Goal: Task Accomplishment & Management: Use online tool/utility

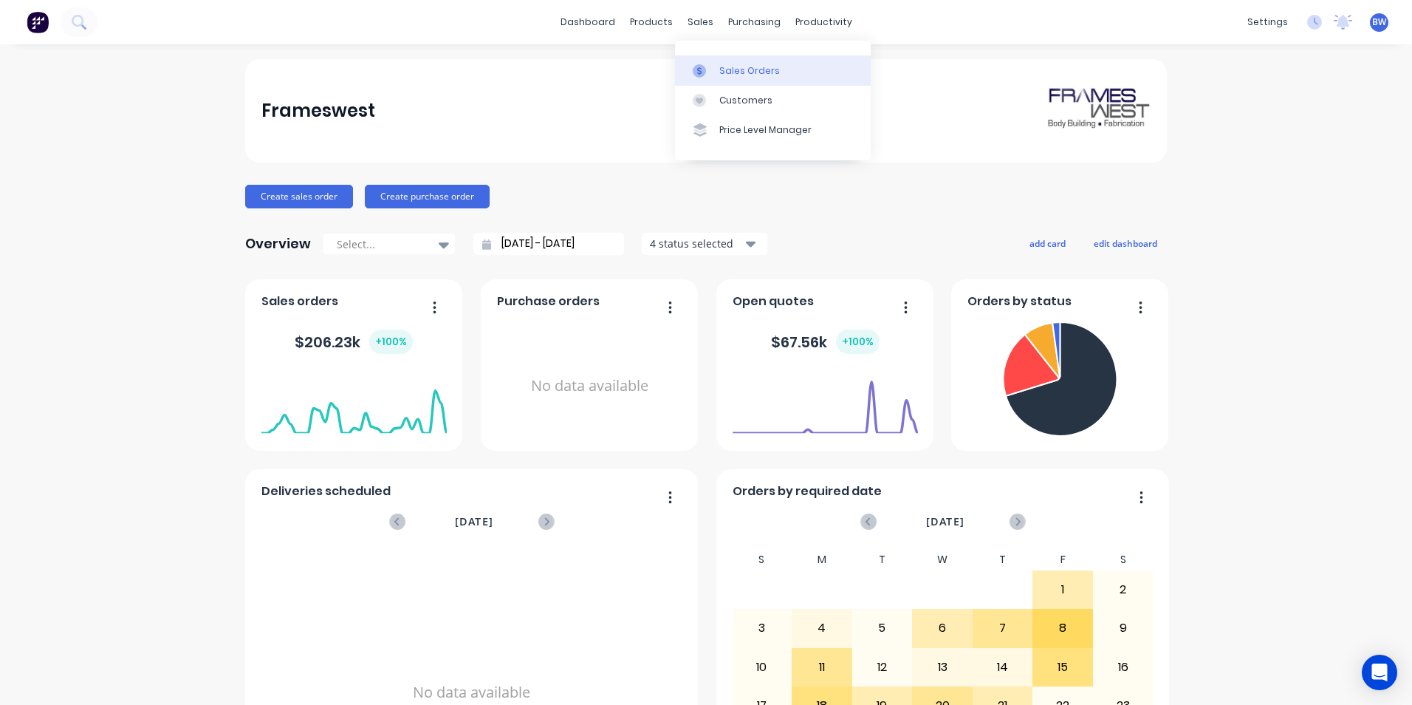
drag, startPoint x: 0, startPoint y: 0, endPoint x: 699, endPoint y: 68, distance: 702.8
click at [699, 68] on icon at bounding box center [699, 70] width 4 height 8
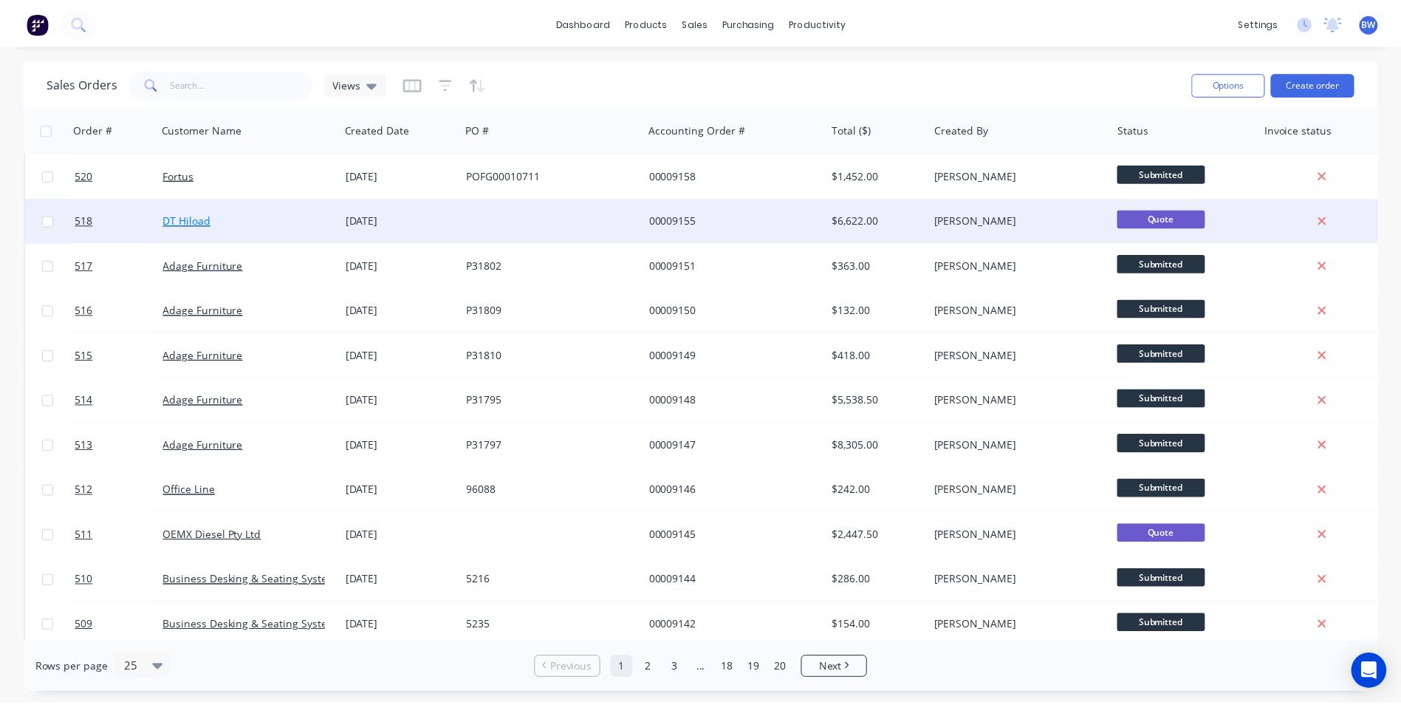
scroll to position [148, 0]
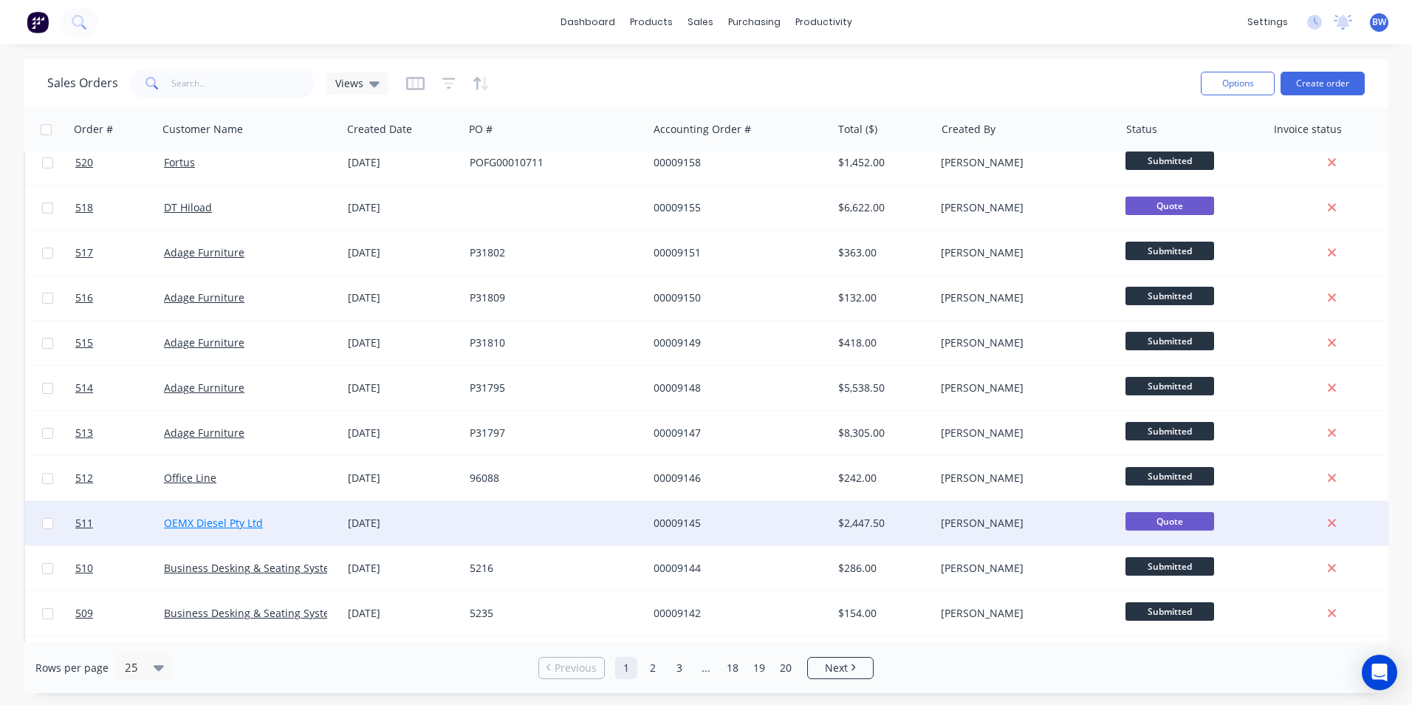
click at [220, 524] on link "OEMX Diesel Pty Ltd" at bounding box center [213, 523] width 99 height 14
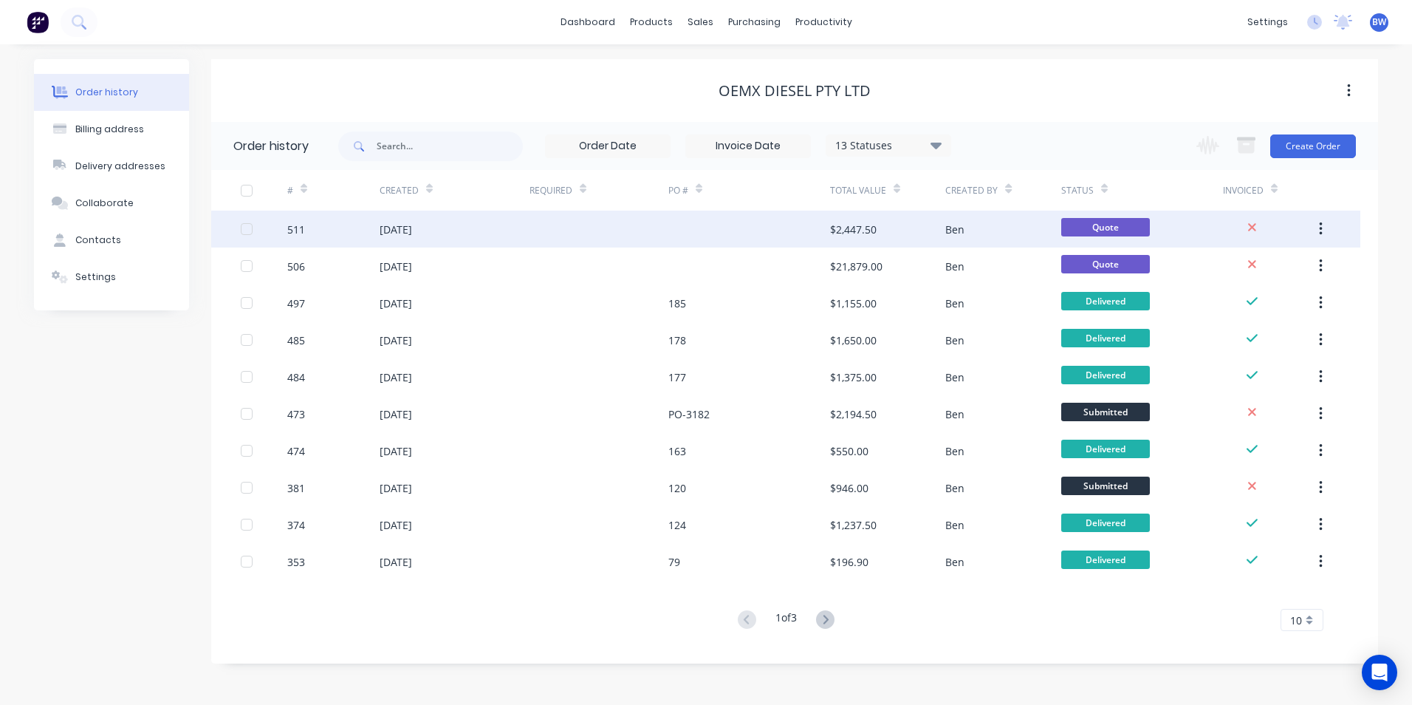
click at [412, 229] on div "[DATE]" at bounding box center [396, 230] width 32 height 16
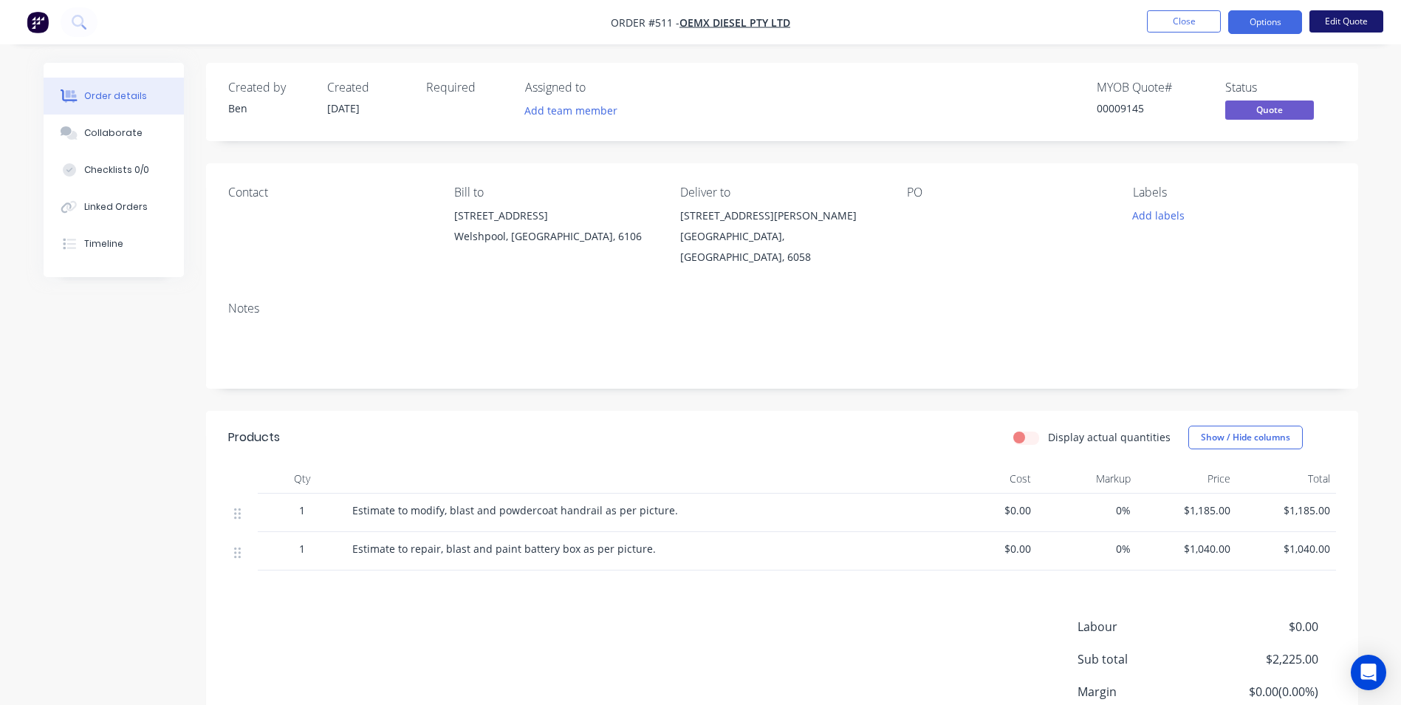
click at [1349, 27] on button "Edit Quote" at bounding box center [1347, 21] width 74 height 22
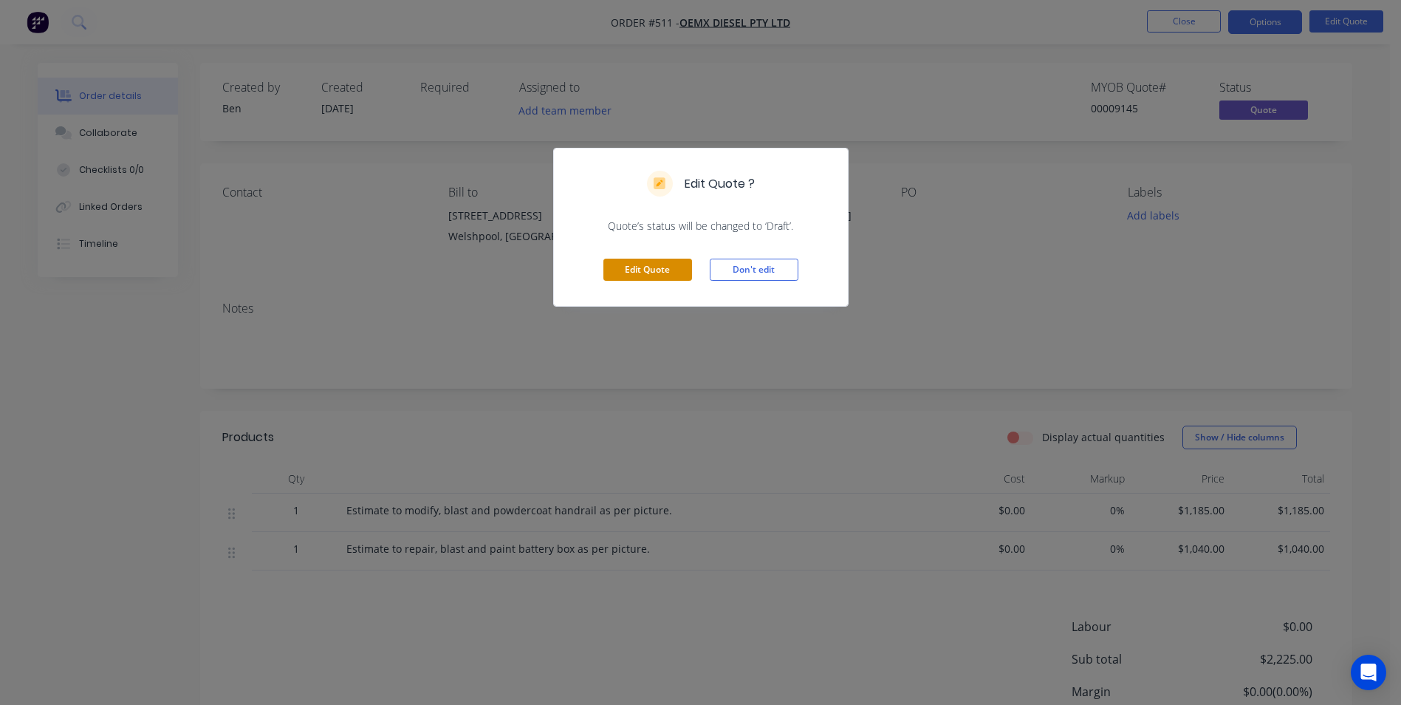
click at [675, 270] on button "Edit Quote" at bounding box center [647, 270] width 89 height 22
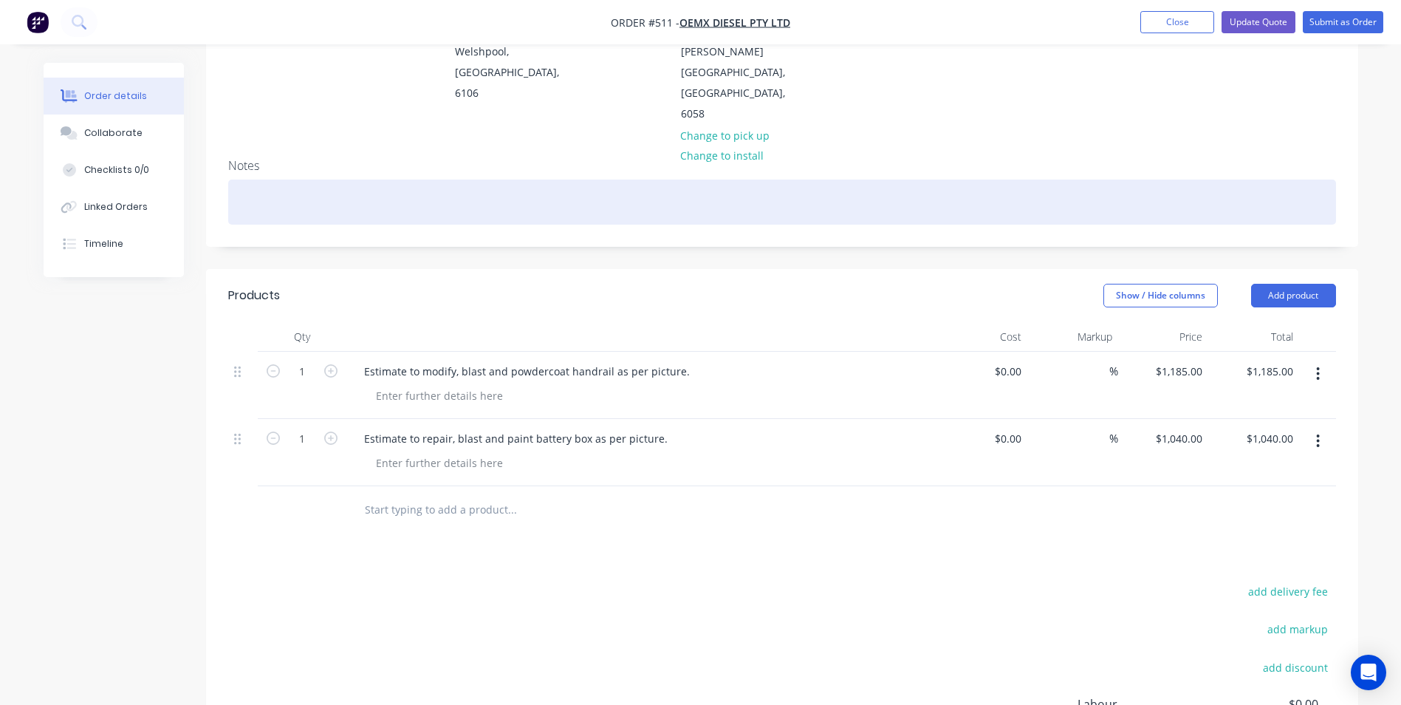
scroll to position [222, 0]
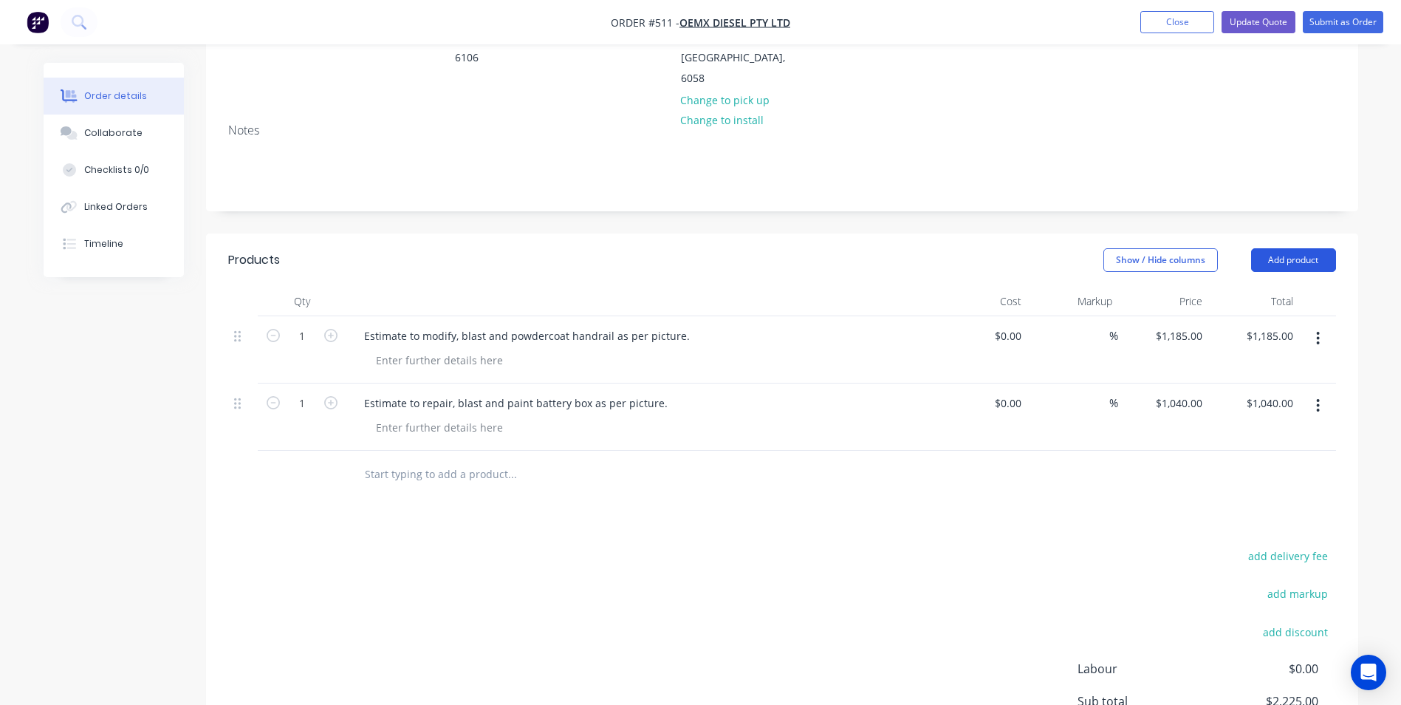
click at [1283, 248] on button "Add product" at bounding box center [1293, 260] width 85 height 24
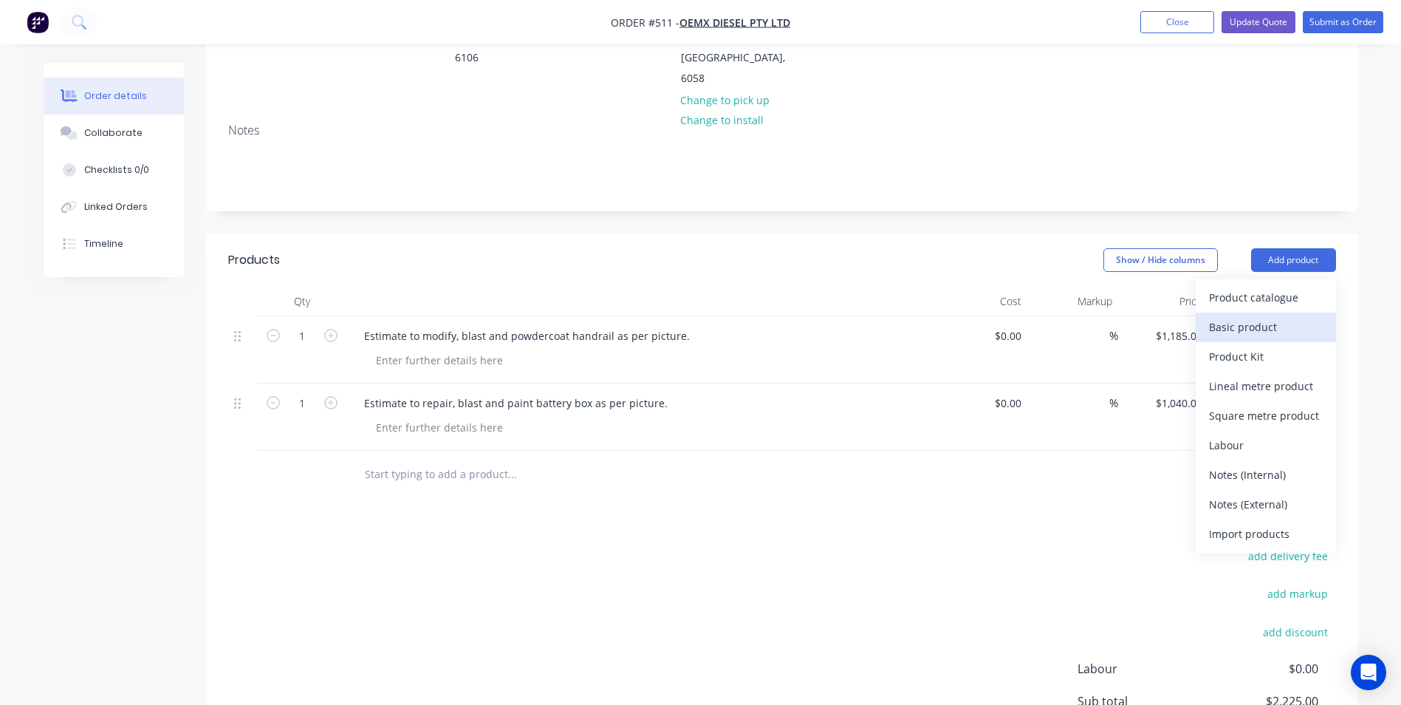
click at [1254, 316] on div "Basic product" at bounding box center [1266, 326] width 114 height 21
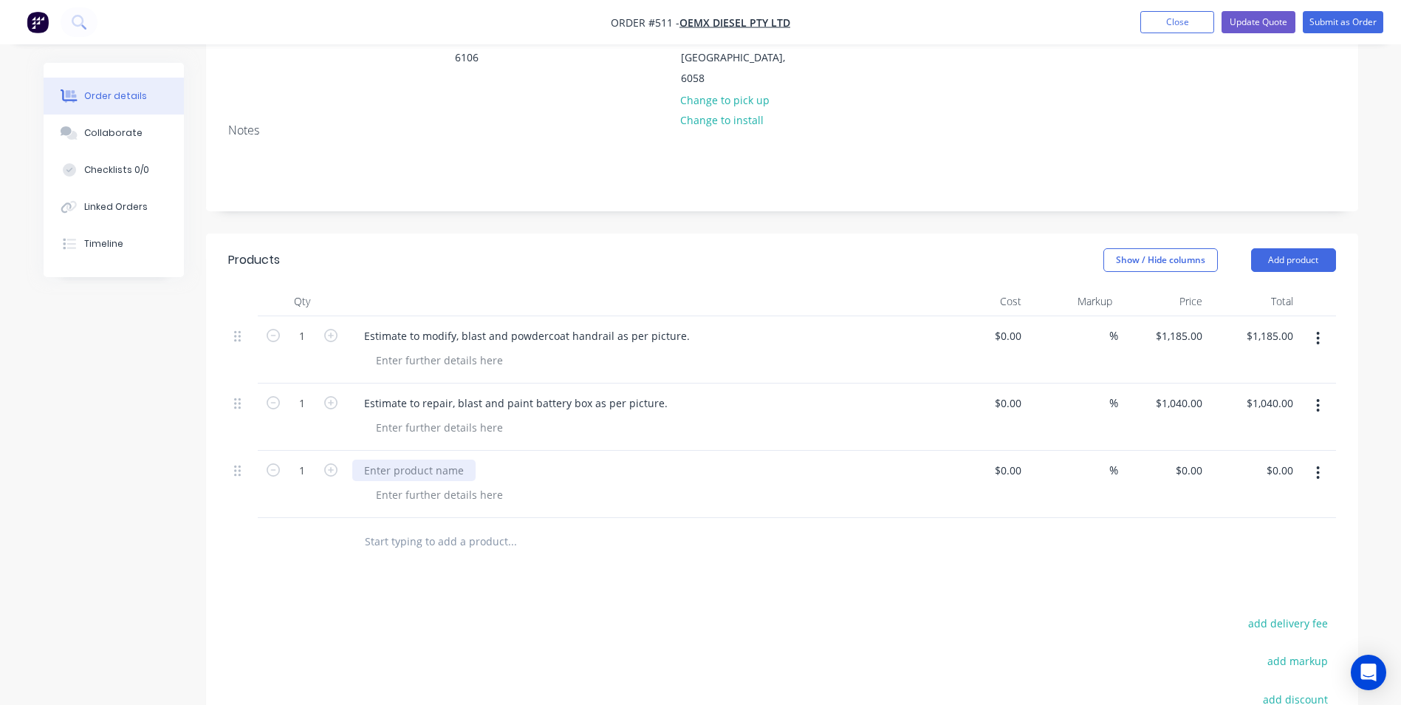
click at [373, 459] on div at bounding box center [413, 469] width 123 height 21
click at [439, 459] on div "Blast and paint" at bounding box center [401, 469] width 99 height 21
click at [1186, 459] on div "0 $0.00" at bounding box center [1189, 469] width 40 height 21
type input "$1,180.00"
type input "1180.00"
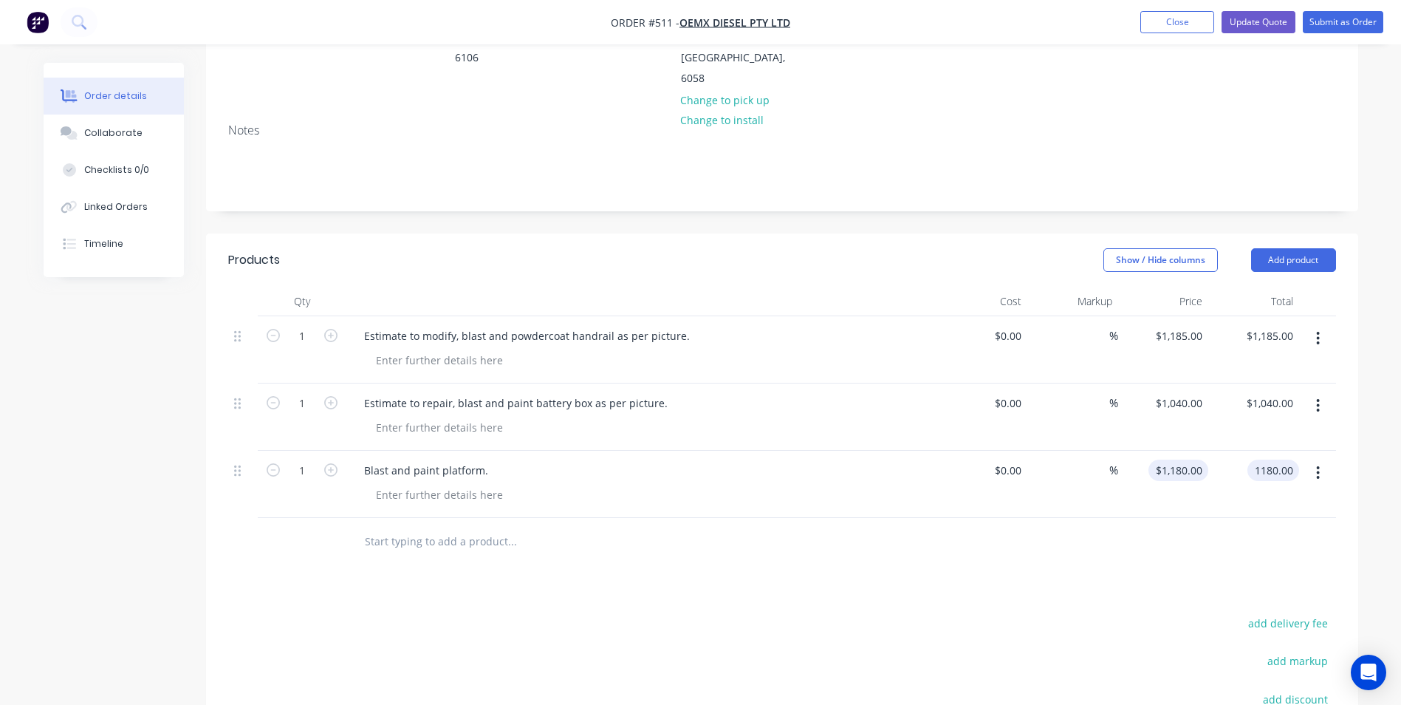
type input "1180"
type input "$1,180.00"
click at [1177, 459] on input "1180" at bounding box center [1181, 469] width 54 height 21
type input "$1,095.00"
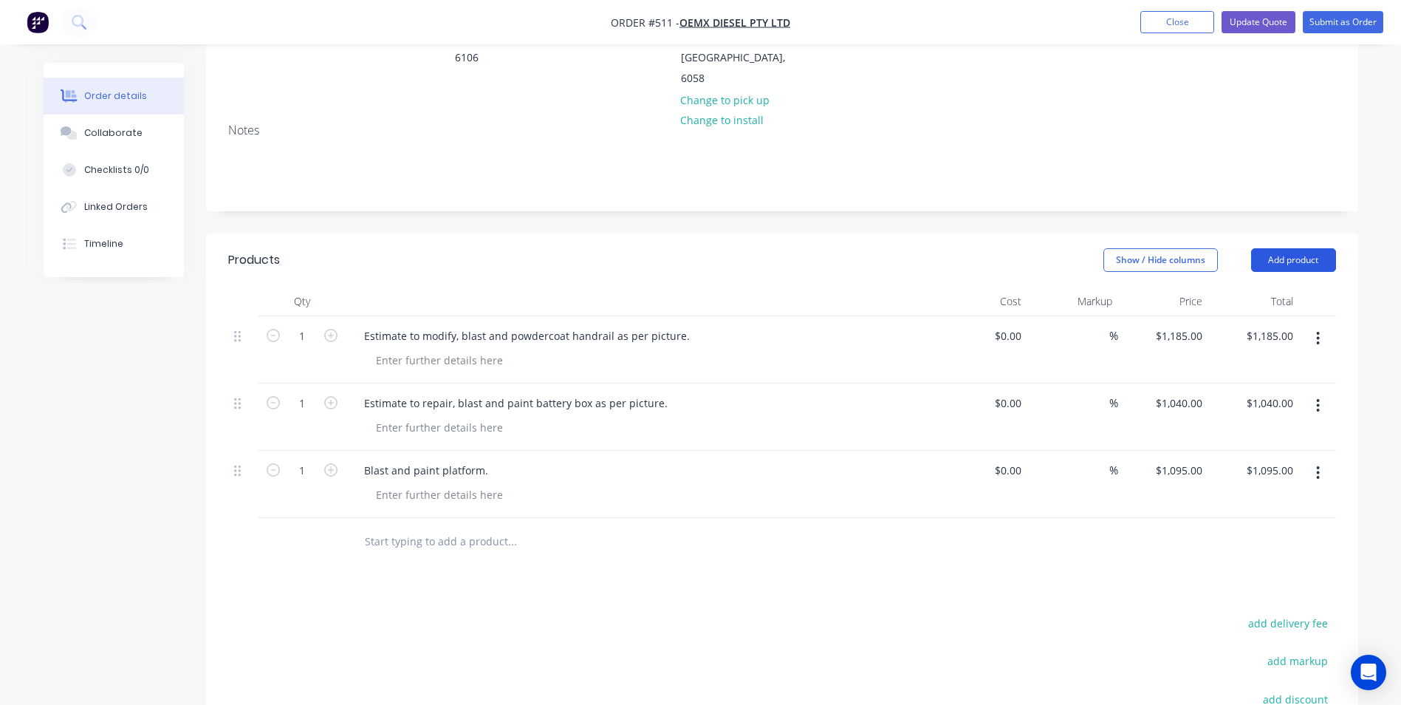
click at [1323, 248] on button "Add product" at bounding box center [1293, 260] width 85 height 24
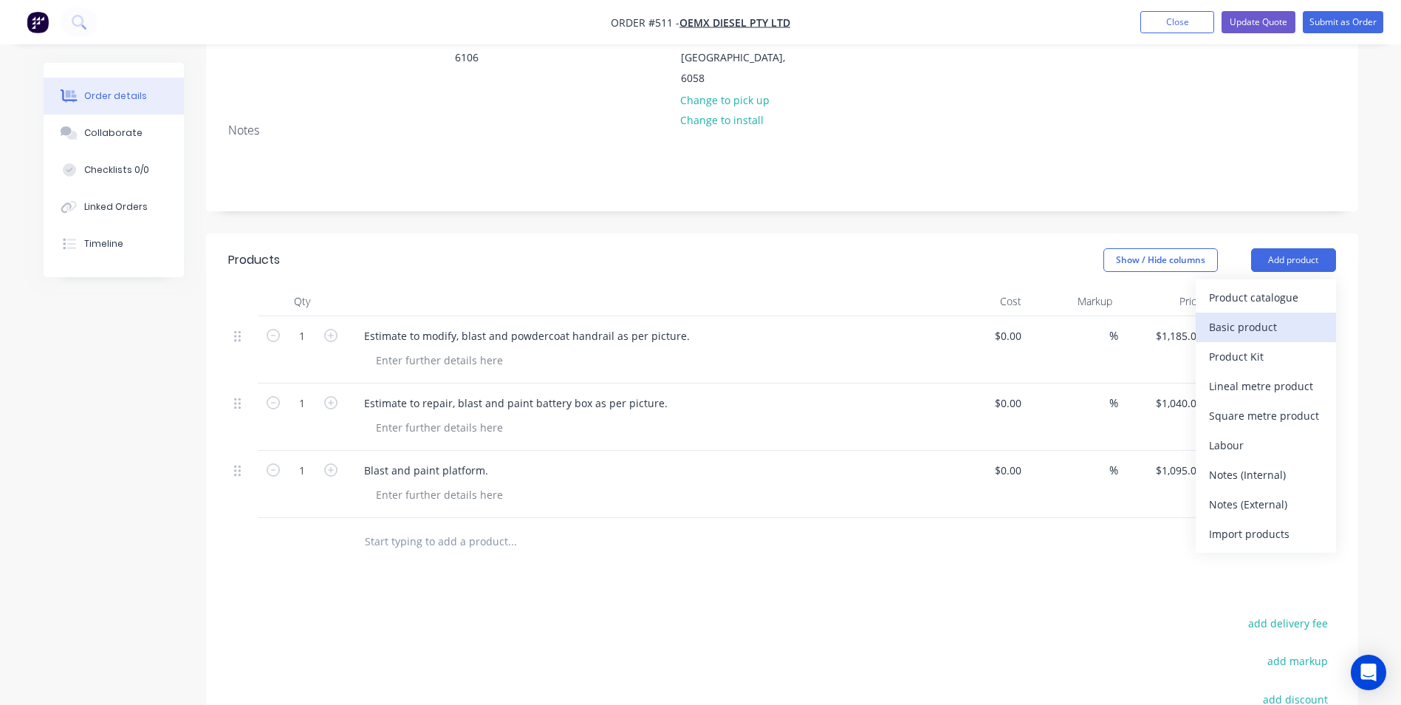
click at [1277, 316] on div "Basic product" at bounding box center [1266, 326] width 114 height 21
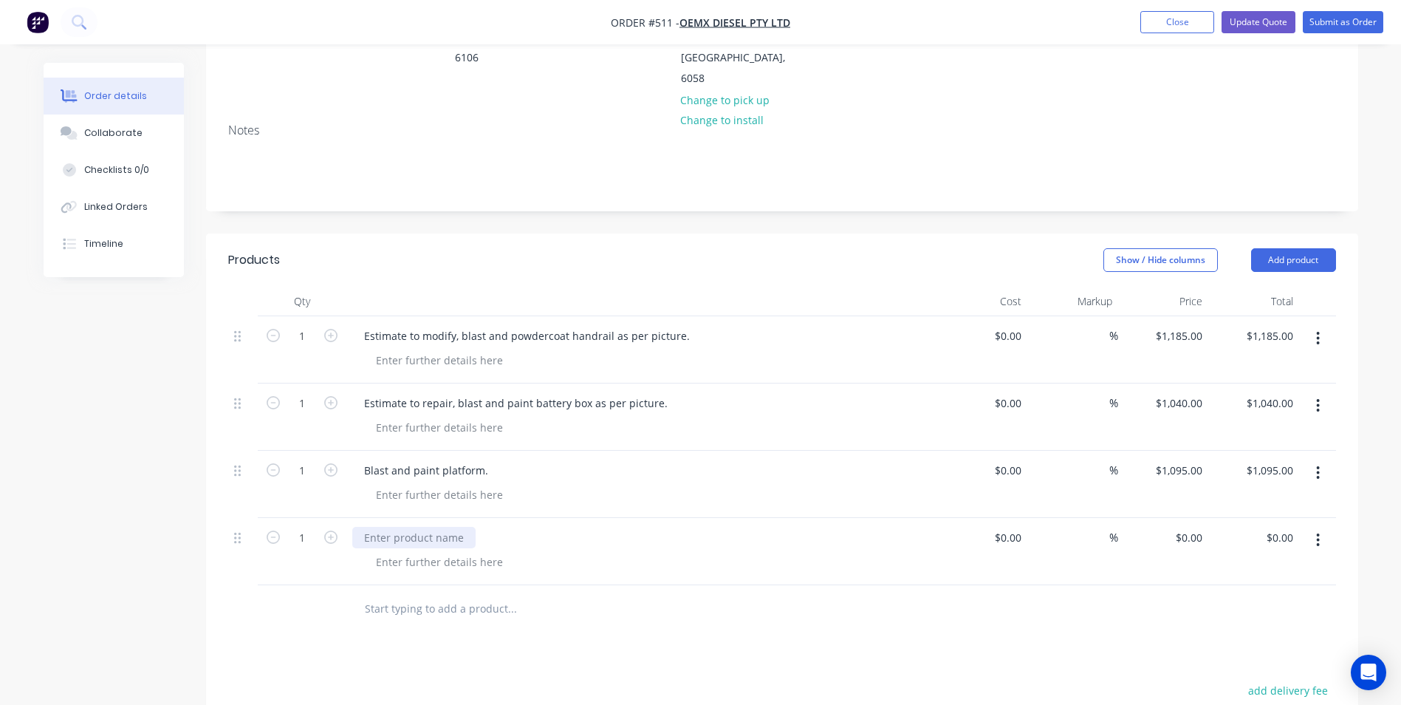
click at [412, 527] on div at bounding box center [413, 537] width 123 height 21
click at [437, 527] on div "Blast and paint" at bounding box center [401, 537] width 99 height 21
click at [1191, 527] on div "0 $0.00" at bounding box center [1189, 537] width 40 height 21
type input "$630.00"
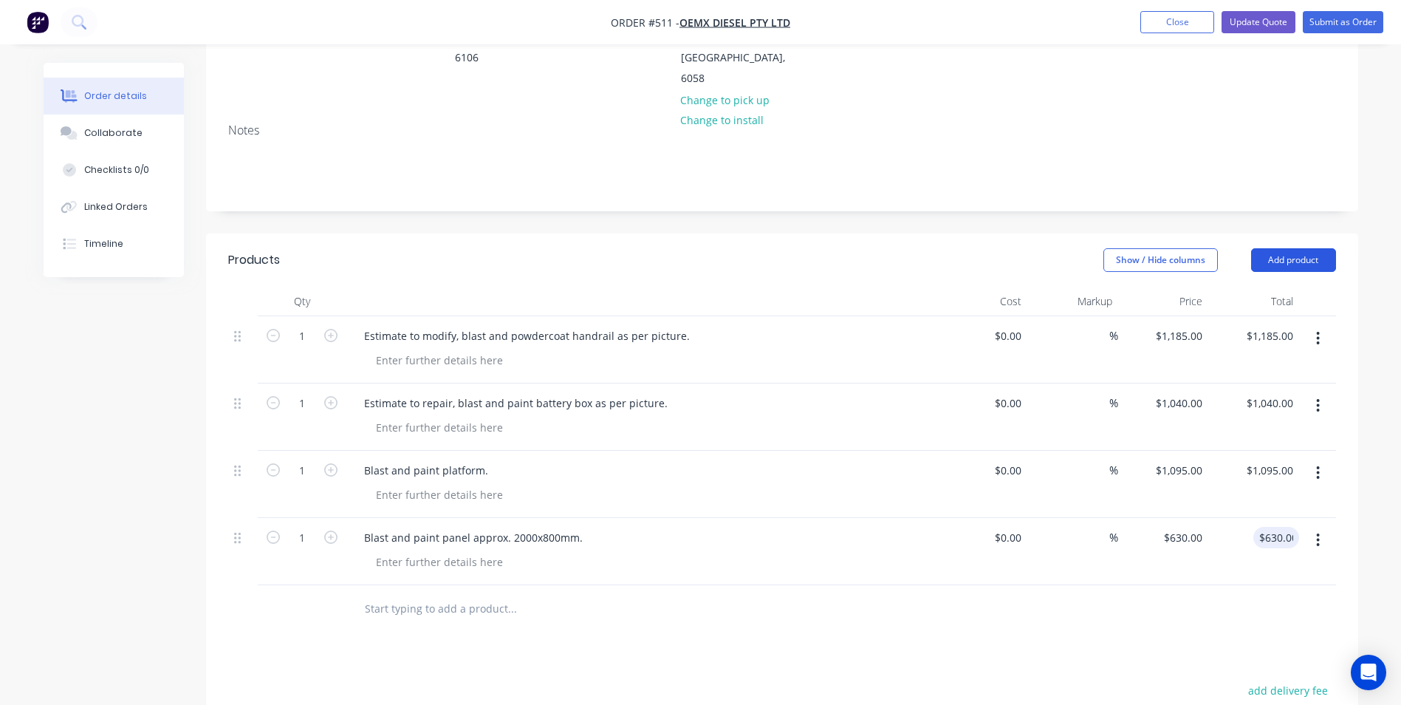
click at [1310, 248] on button "Add product" at bounding box center [1293, 260] width 85 height 24
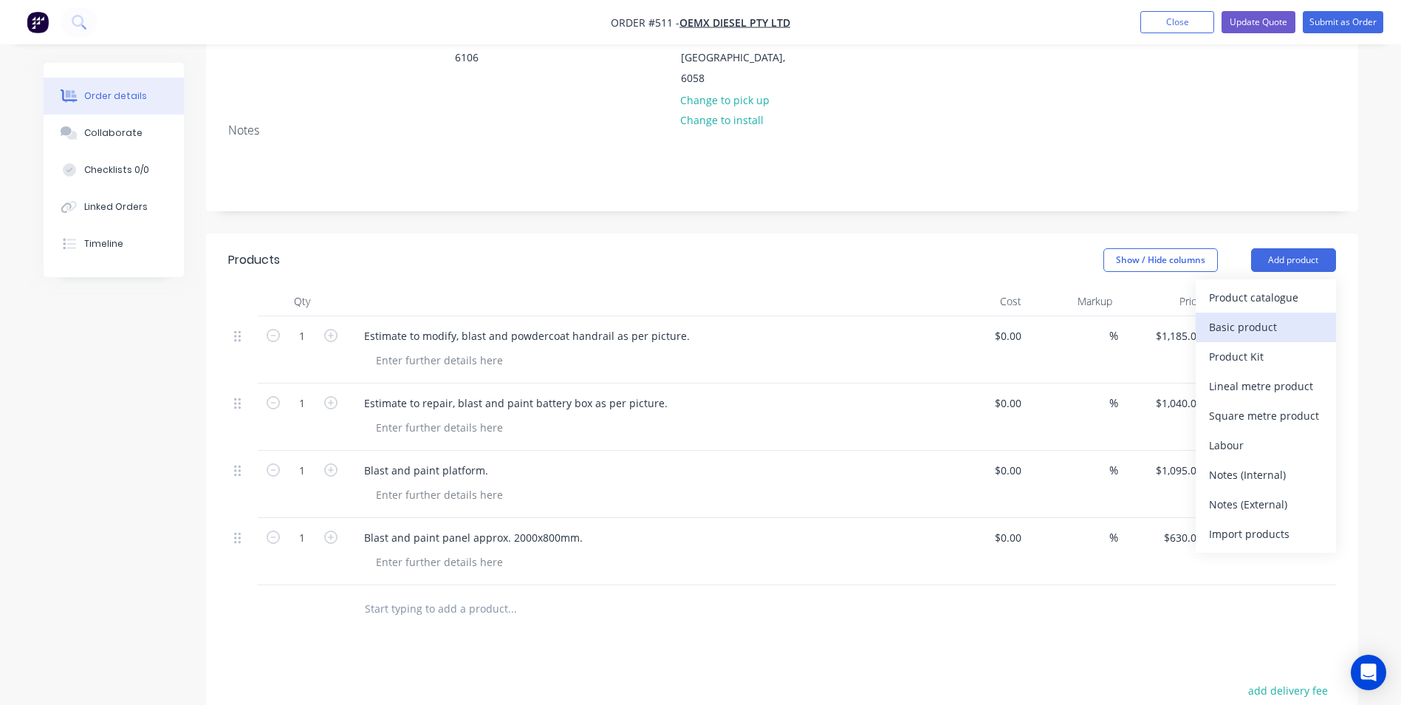
click at [1262, 312] on button "Basic product" at bounding box center [1266, 327] width 140 height 30
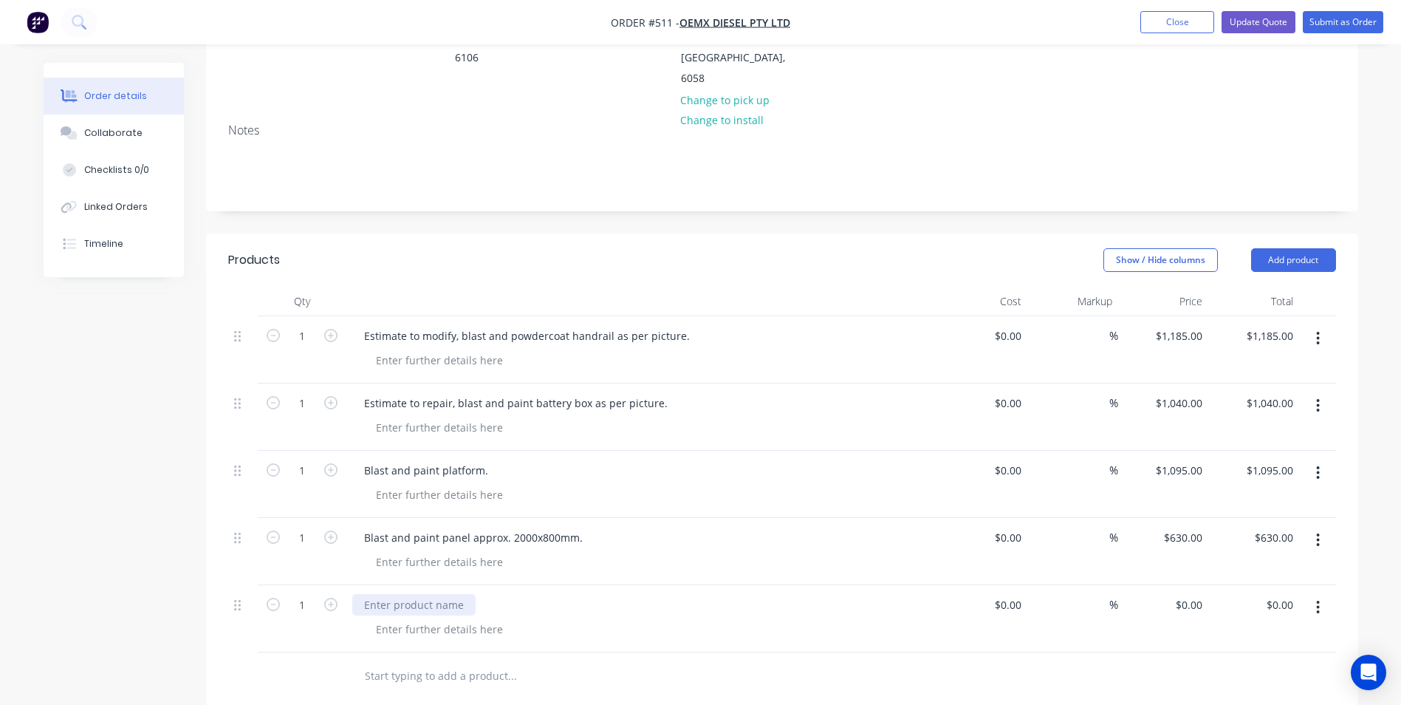
click at [382, 594] on div at bounding box center [413, 604] width 123 height 21
click at [1192, 594] on input "0" at bounding box center [1199, 604] width 17 height 21
type input "$395.00"
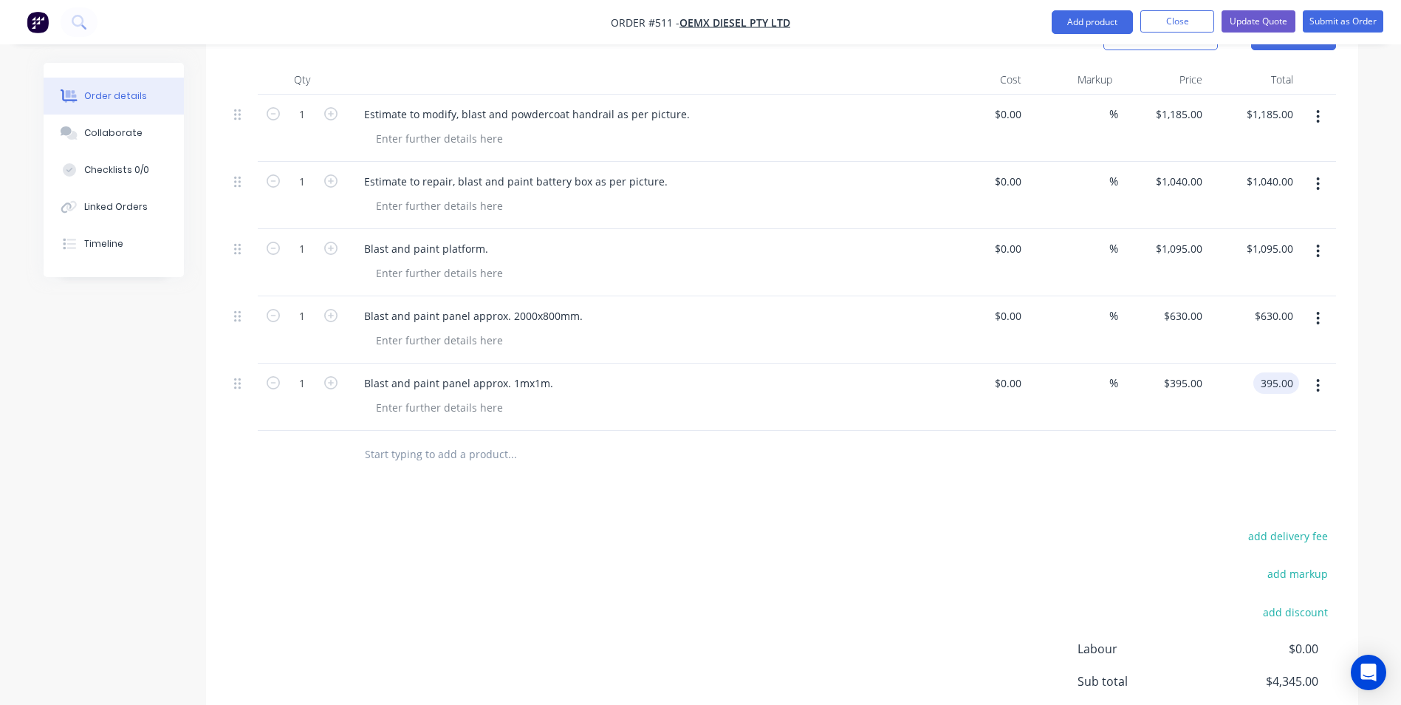
type input "$395.00"
click at [829, 586] on div "add delivery fee add markup add discount Labour $0.00 Sub total $4,345.00 Margi…" at bounding box center [782, 668] width 1108 height 285
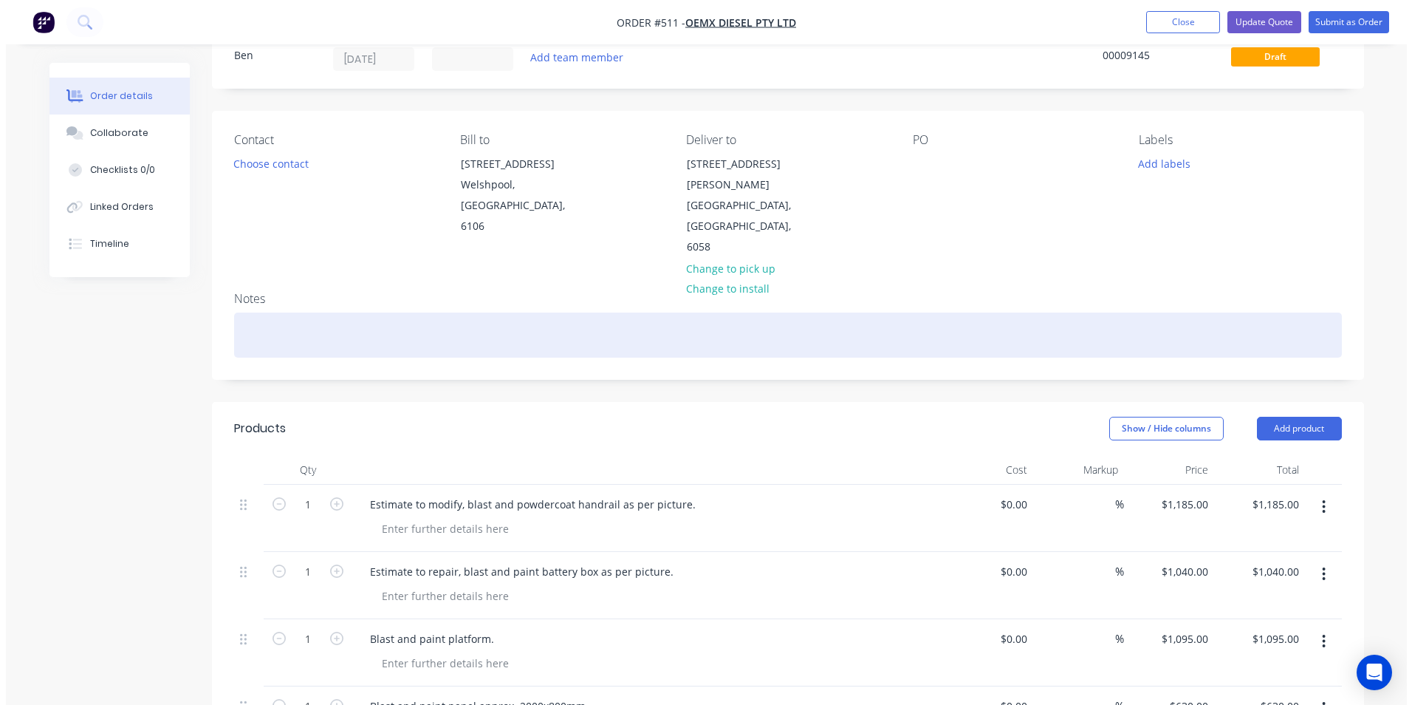
scroll to position [0, 0]
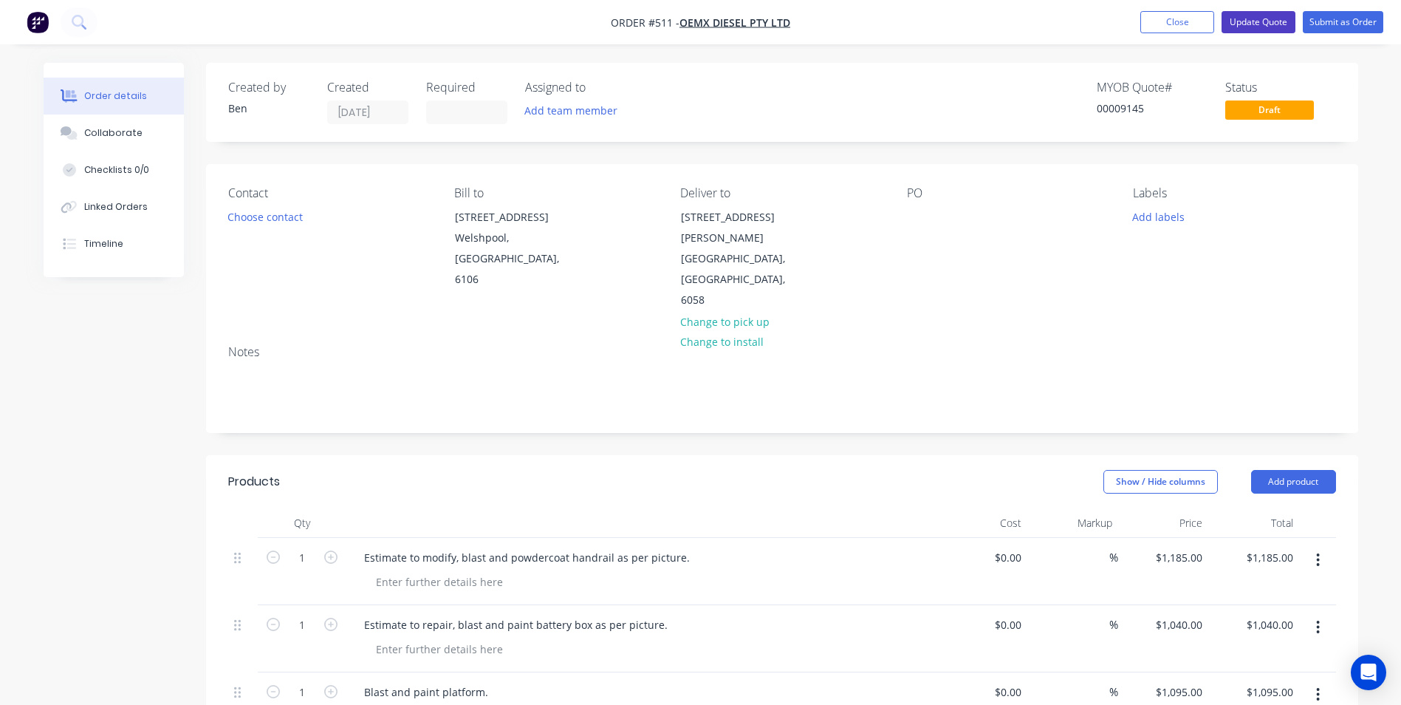
click at [1253, 26] on button "Update Quote" at bounding box center [1259, 22] width 74 height 22
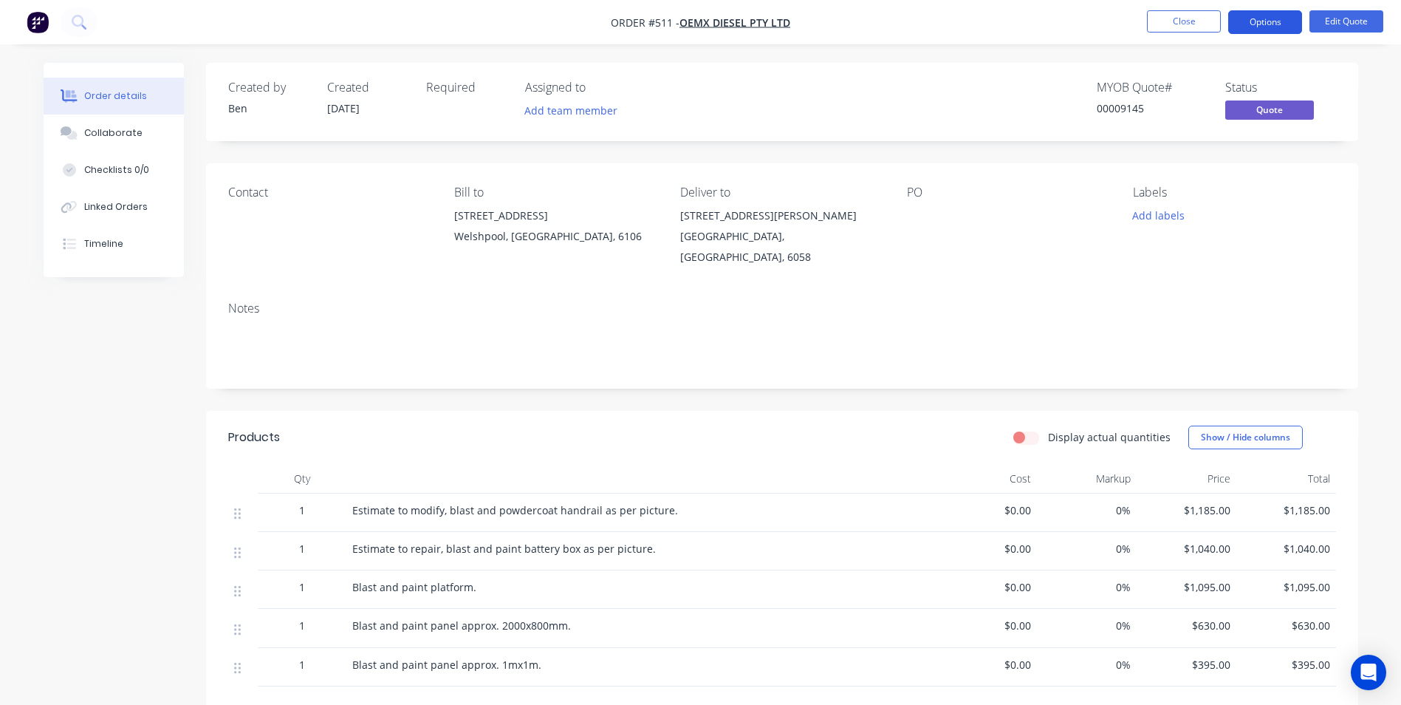
click at [1282, 26] on button "Options" at bounding box center [1265, 22] width 74 height 24
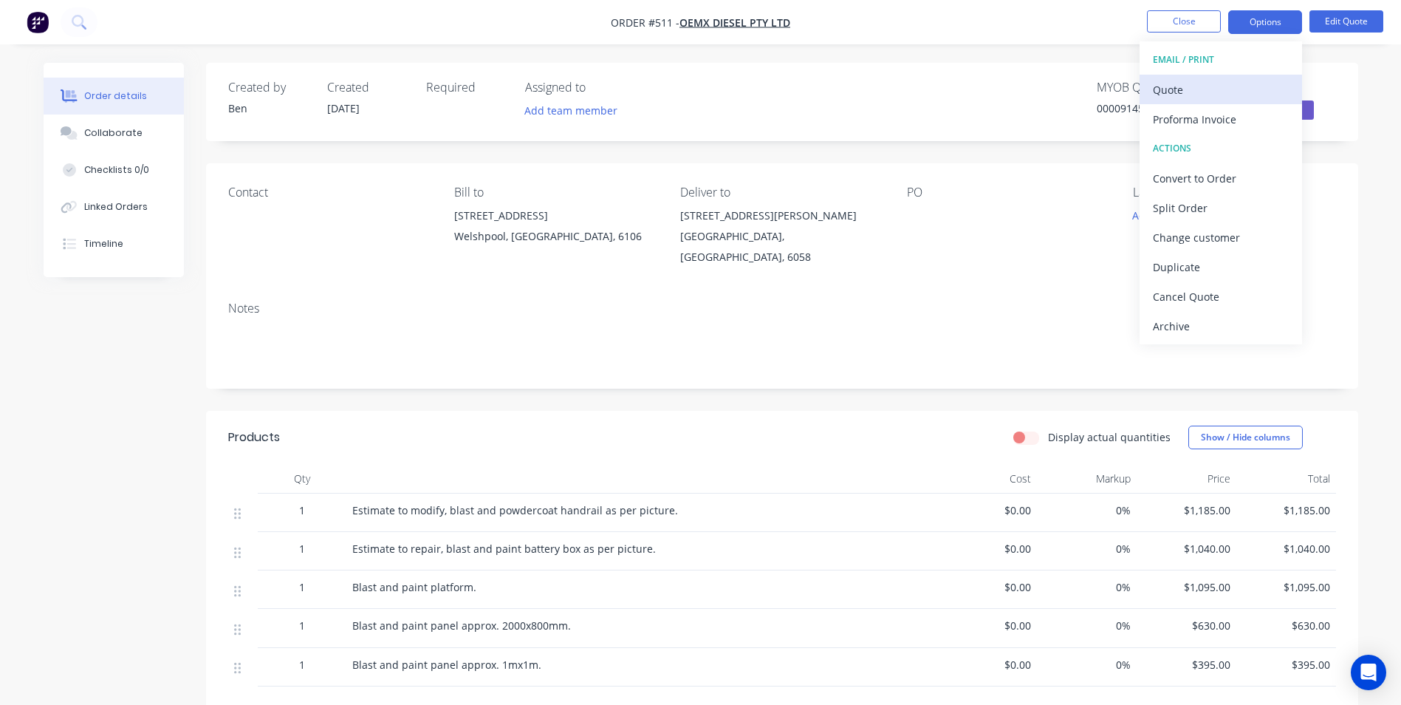
click at [1219, 88] on div "Quote" at bounding box center [1221, 89] width 136 height 21
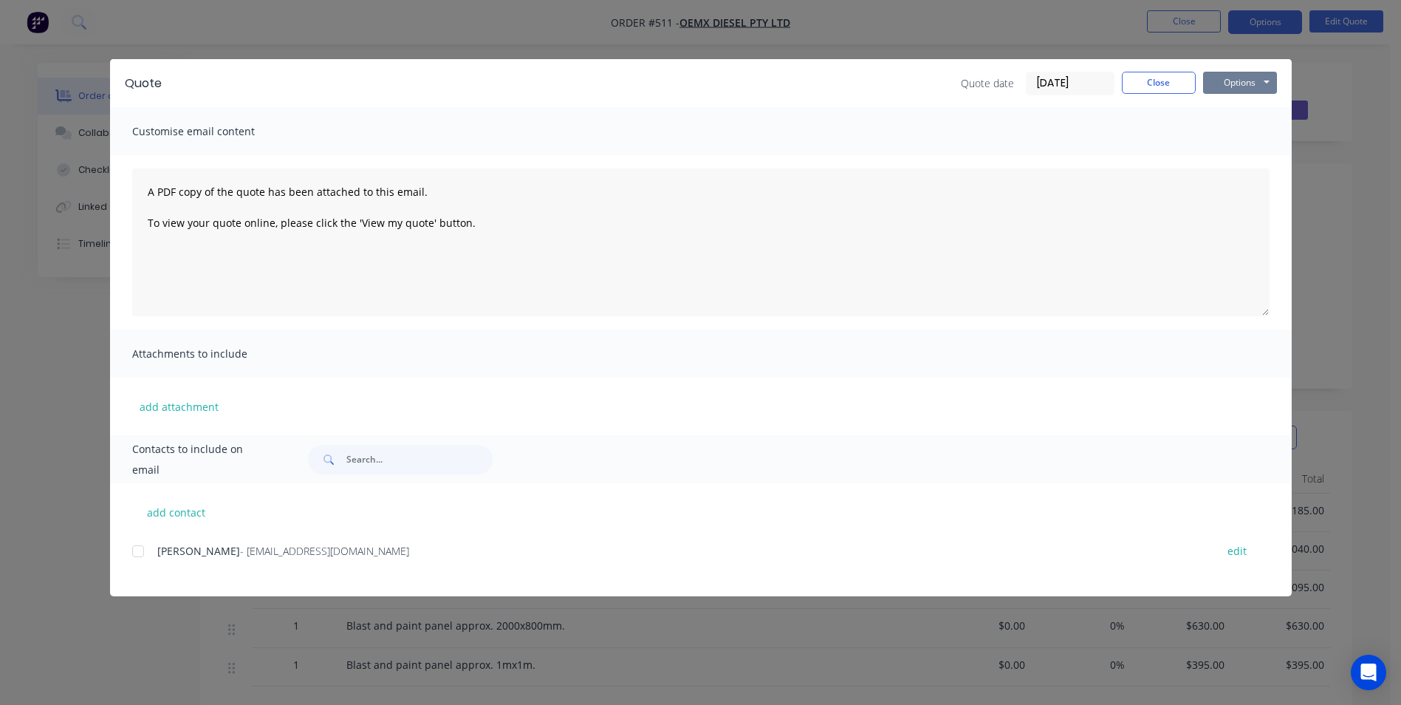
click at [1219, 88] on button "Options" at bounding box center [1240, 83] width 74 height 22
click at [1219, 109] on button "Preview" at bounding box center [1250, 109] width 95 height 24
click at [1177, 77] on button "Close" at bounding box center [1159, 83] width 74 height 22
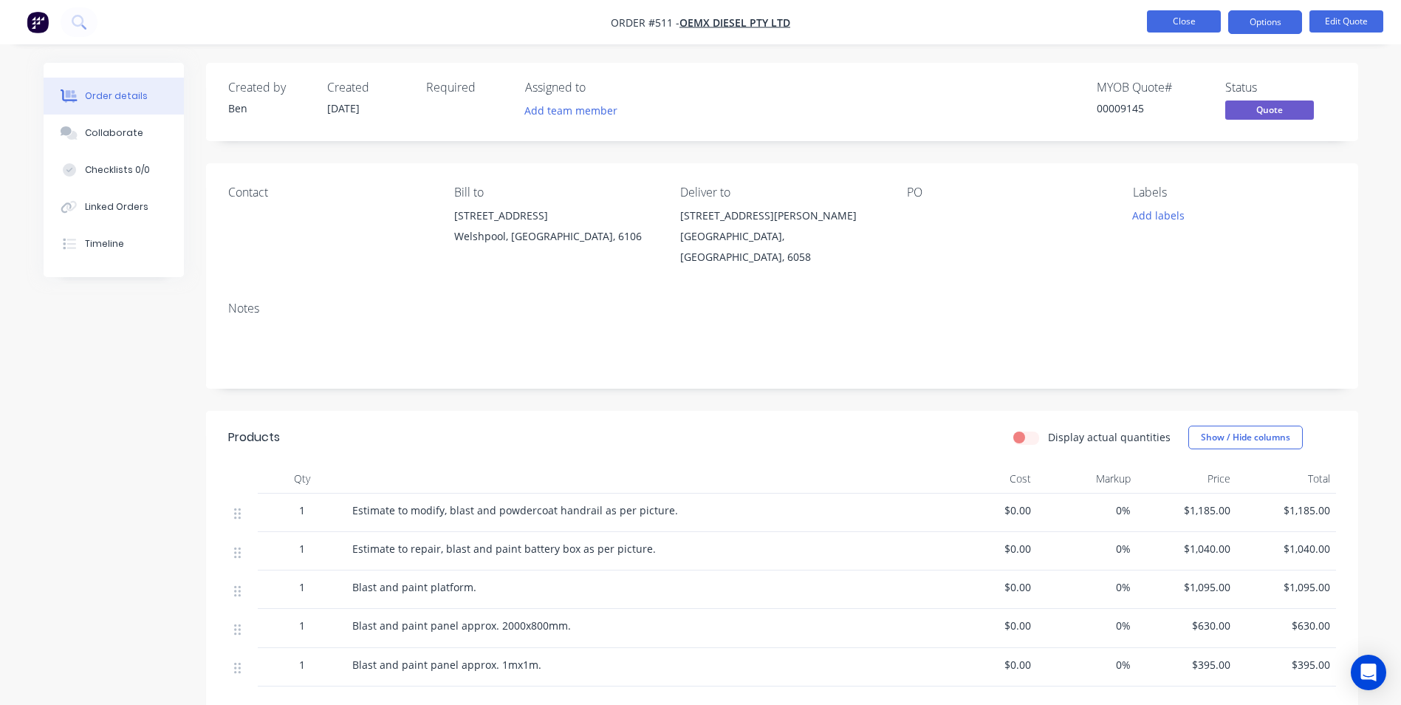
click at [1192, 24] on button "Close" at bounding box center [1184, 21] width 74 height 22
